Goal: Browse casually

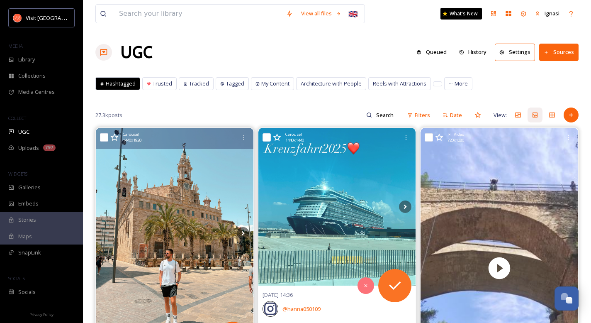
scroll to position [69, 0]
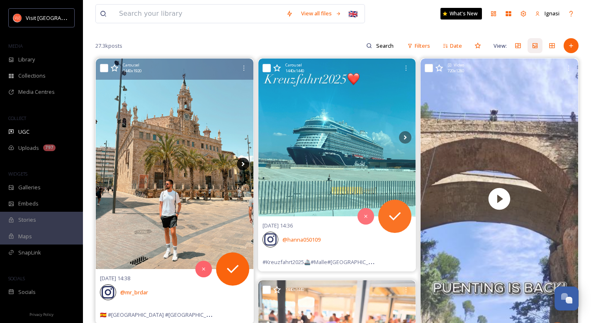
click at [243, 163] on icon at bounding box center [243, 164] width 12 height 12
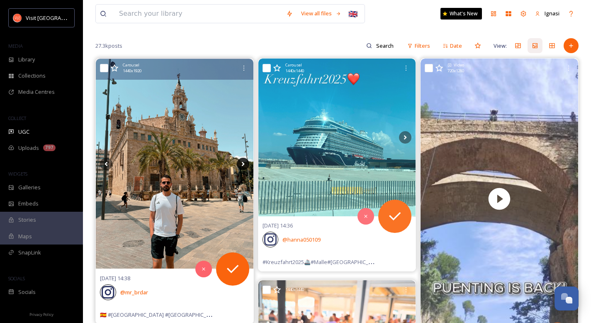
click at [240, 164] on icon at bounding box center [243, 164] width 12 height 12
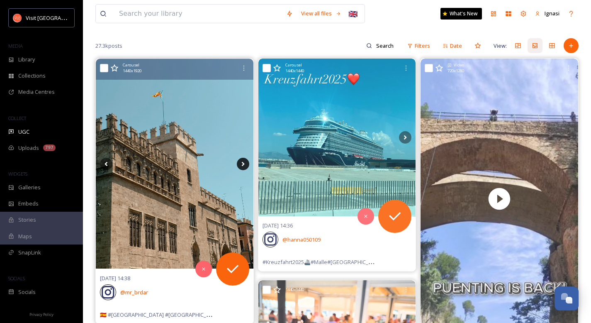
click at [241, 164] on icon at bounding box center [243, 164] width 12 height 12
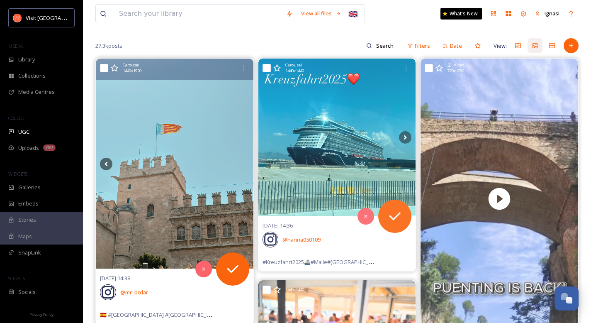
click at [241, 163] on icon at bounding box center [243, 164] width 12 height 12
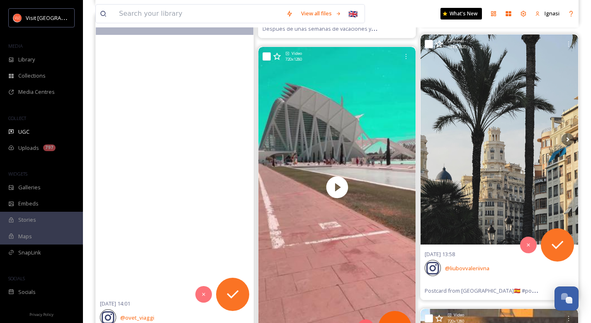
scroll to position [1020, 0]
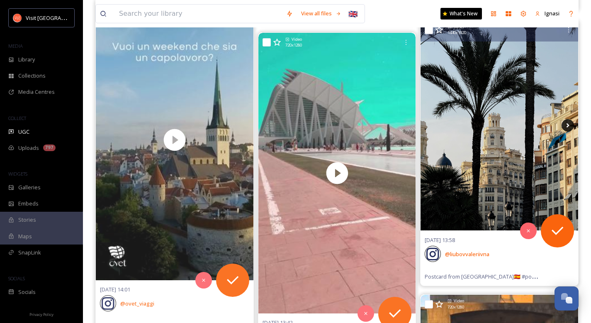
click at [566, 125] on icon at bounding box center [567, 125] width 12 height 12
click at [565, 125] on icon at bounding box center [567, 125] width 12 height 12
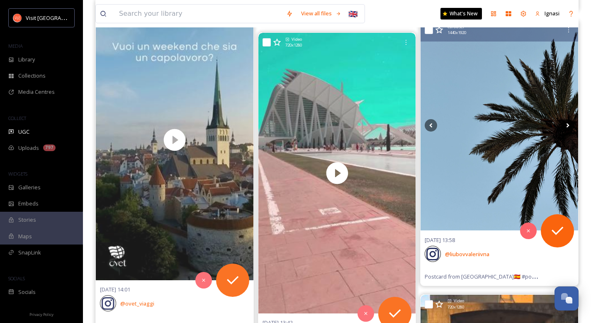
click at [567, 124] on icon at bounding box center [567, 125] width 3 height 5
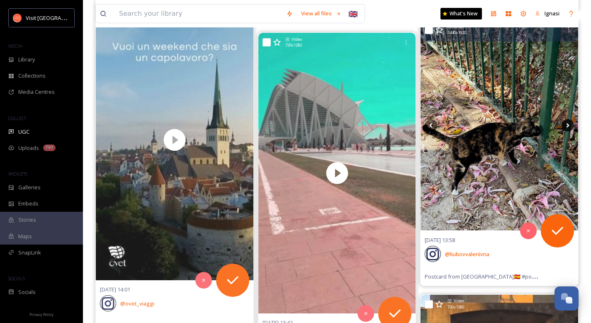
click at [567, 124] on icon at bounding box center [567, 125] width 3 height 5
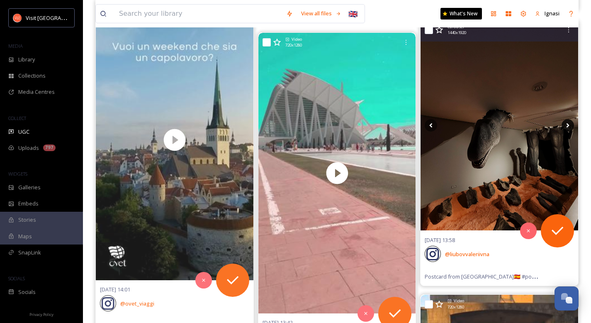
click at [567, 124] on icon at bounding box center [567, 125] width 3 height 5
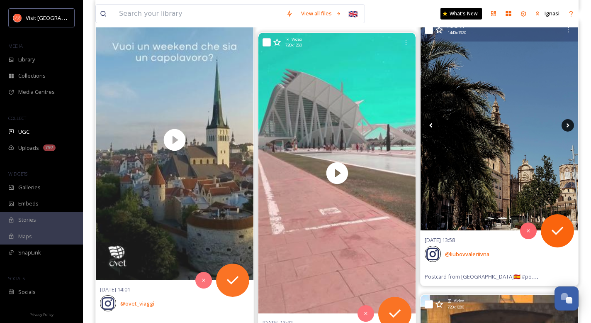
click at [566, 125] on icon at bounding box center [567, 125] width 12 height 12
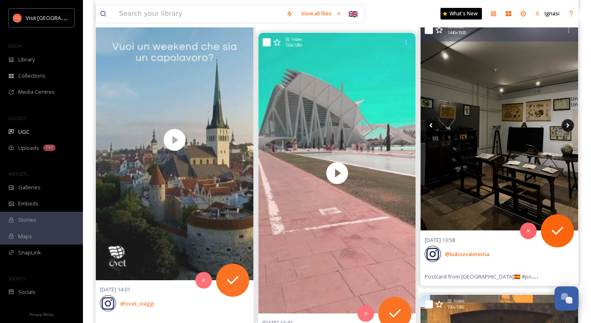
click at [566, 125] on icon at bounding box center [567, 125] width 12 height 12
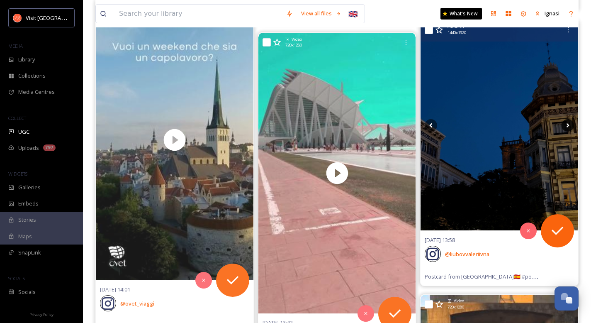
click at [566, 125] on icon at bounding box center [567, 125] width 12 height 12
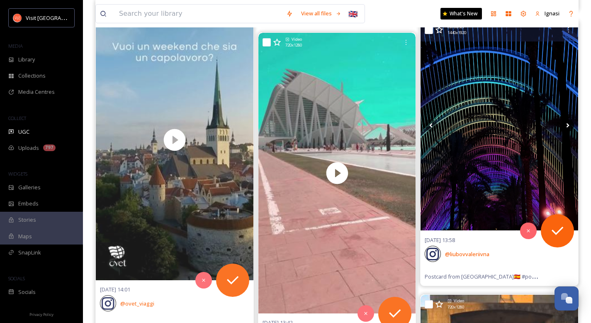
click at [566, 125] on icon at bounding box center [567, 125] width 12 height 12
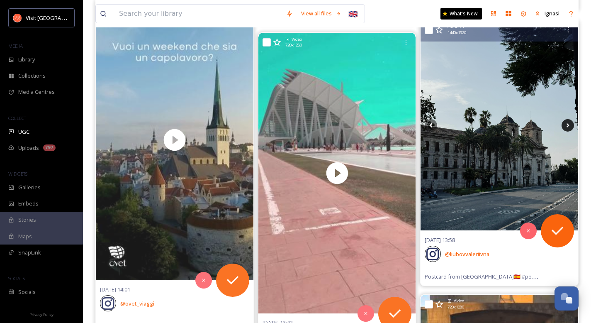
click at [566, 125] on icon at bounding box center [567, 125] width 12 height 12
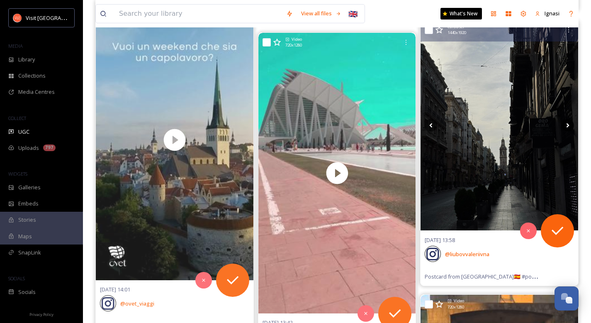
click at [566, 125] on icon at bounding box center [567, 125] width 12 height 12
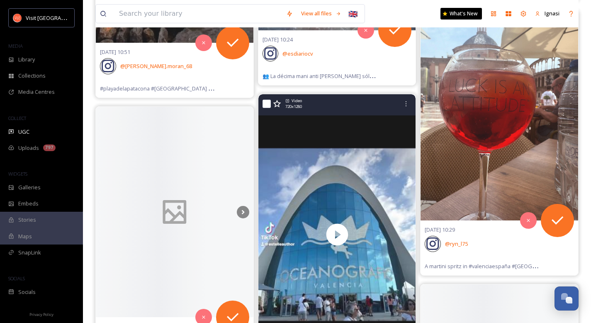
scroll to position [5246, 0]
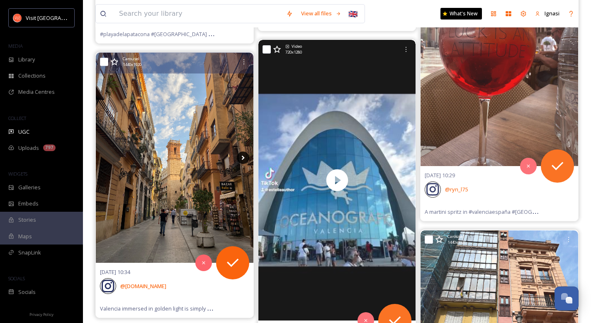
click at [241, 159] on icon at bounding box center [243, 157] width 12 height 12
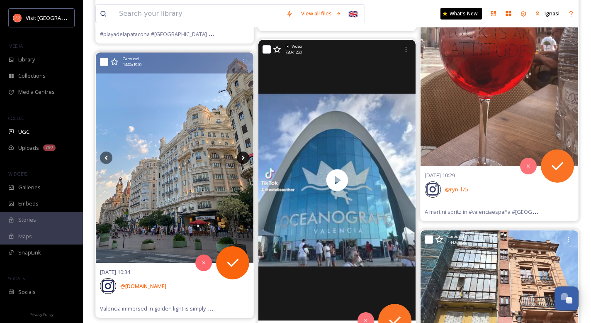
click at [242, 157] on icon at bounding box center [243, 157] width 12 height 12
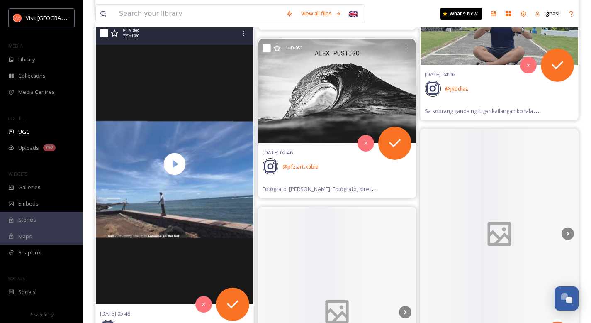
scroll to position [7091, 0]
